Goal: Task Accomplishment & Management: Use online tool/utility

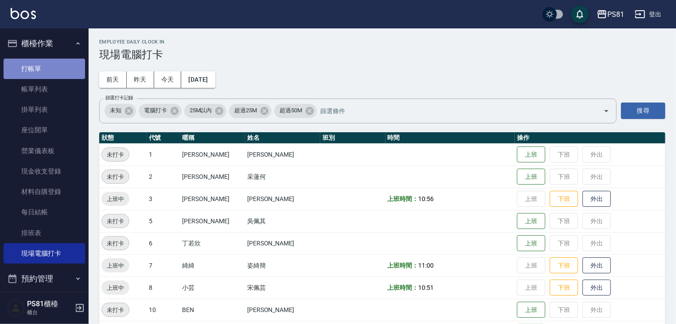
click at [74, 74] on link "打帳單" at bounding box center [45, 69] width 82 height 20
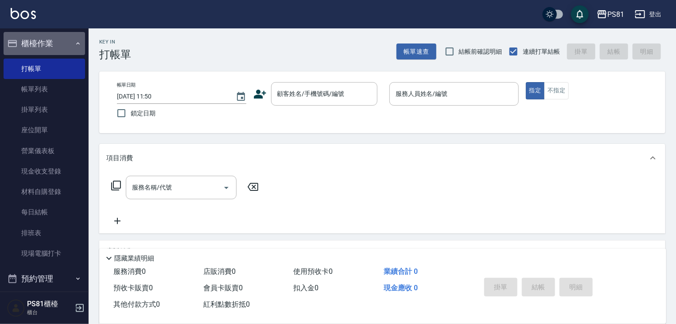
click at [66, 45] on button "櫃檯作業" at bounding box center [45, 43] width 82 height 23
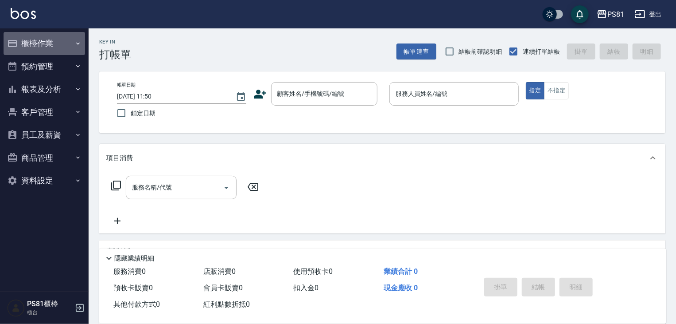
click at [53, 37] on button "櫃檯作業" at bounding box center [45, 43] width 82 height 23
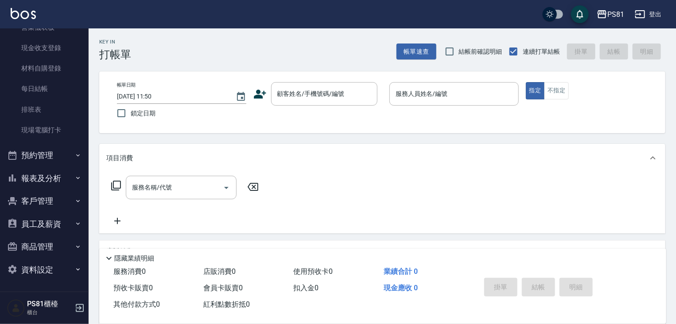
scroll to position [107, 0]
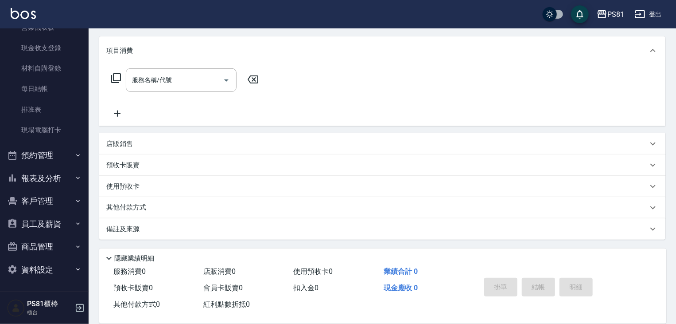
click at [49, 163] on button "預約管理" at bounding box center [45, 155] width 82 height 23
click at [56, 186] on button "報表及分析" at bounding box center [45, 178] width 82 height 23
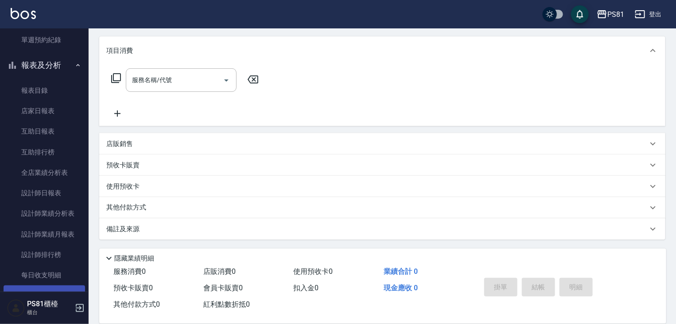
scroll to position [421, 0]
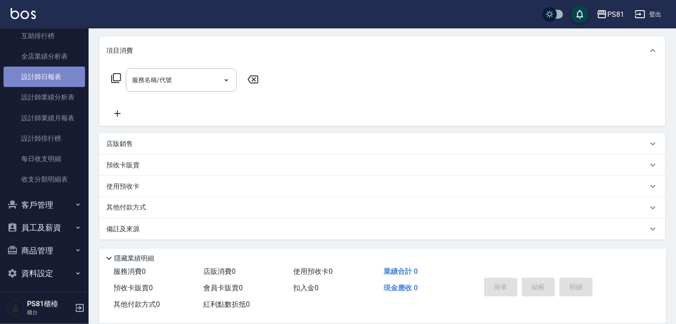
click at [52, 81] on link "設計師日報表" at bounding box center [45, 76] width 82 height 20
